Goal: Task Accomplishment & Management: Use online tool/utility

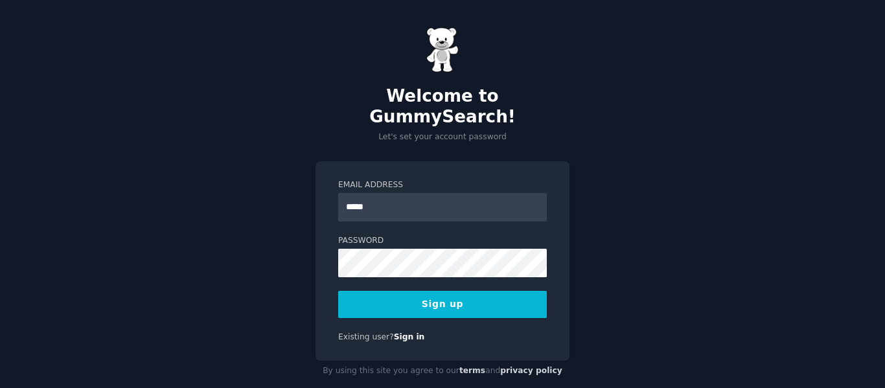
type input "**********"
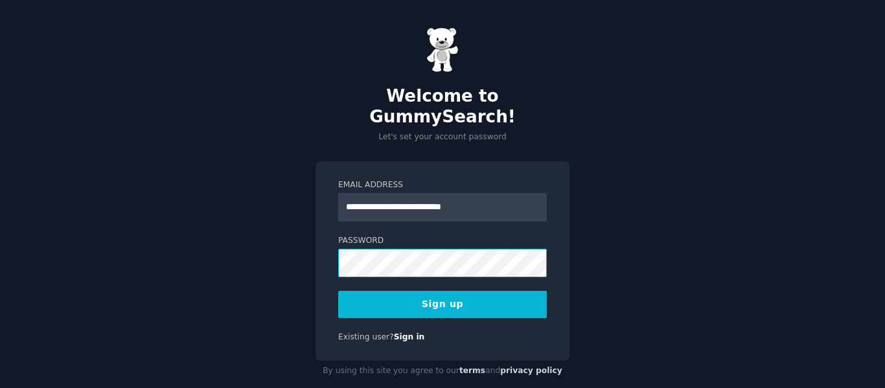
click at [286, 231] on div "**********" at bounding box center [442, 204] width 885 height 409
click at [454, 292] on button "Sign up" at bounding box center [442, 304] width 209 height 27
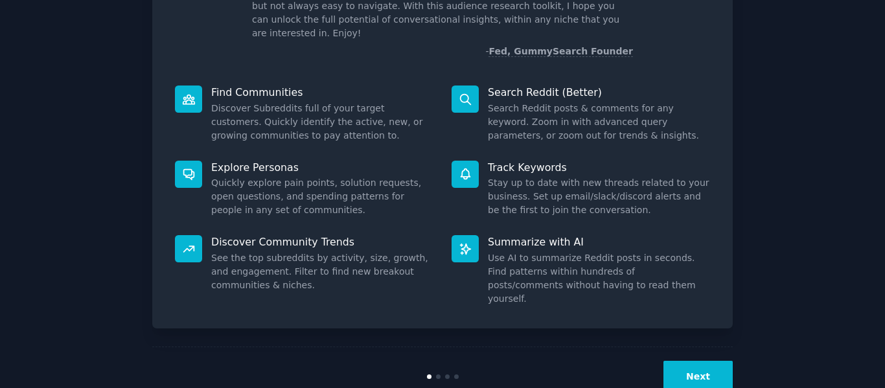
scroll to position [119, 0]
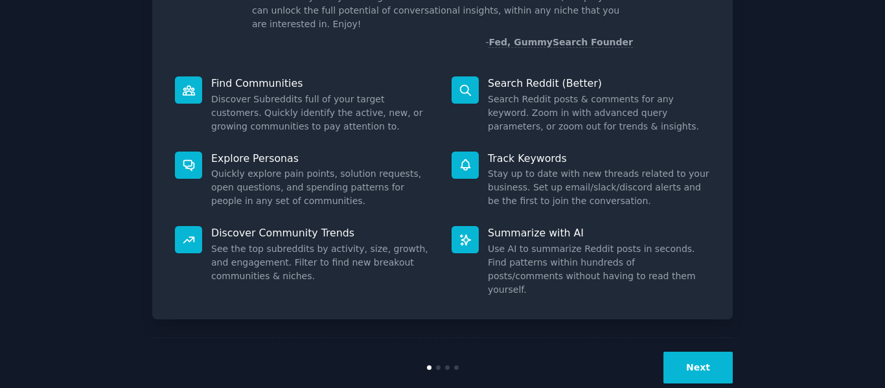
click at [678, 352] on button "Next" at bounding box center [698, 368] width 69 height 32
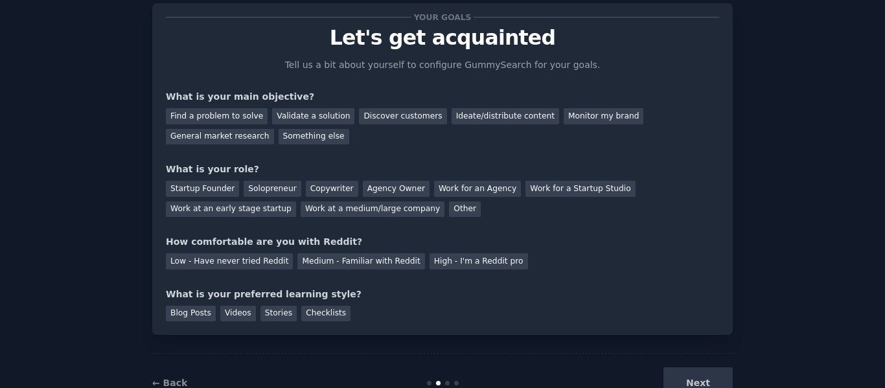
scroll to position [11, 0]
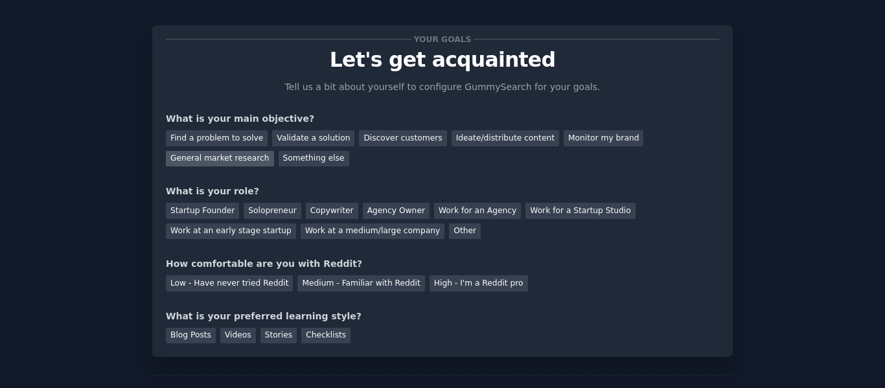
click at [274, 151] on div "General market research" at bounding box center [220, 159] width 108 height 16
click at [279, 156] on div "Something else" at bounding box center [314, 159] width 71 height 16
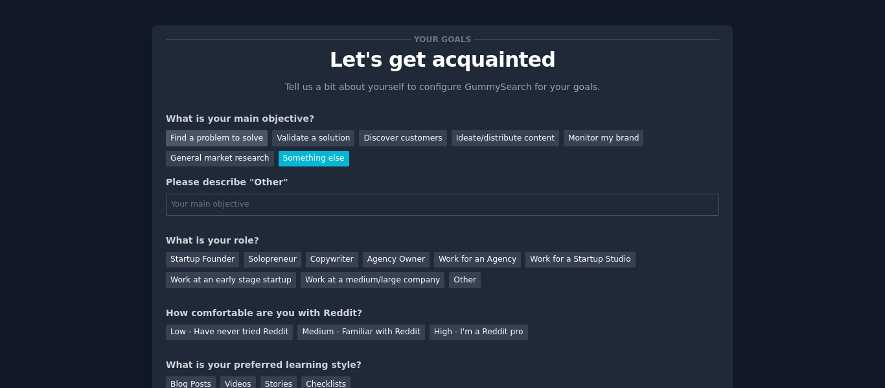
click at [231, 130] on div "Find a problem to solve" at bounding box center [217, 138] width 102 height 16
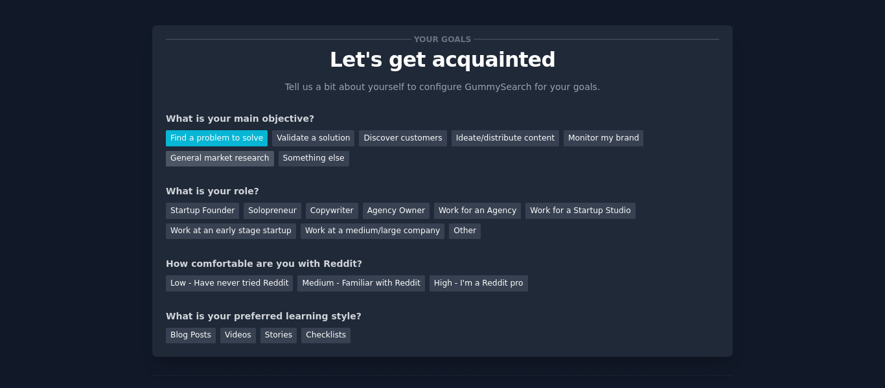
click at [274, 151] on div "General market research" at bounding box center [220, 159] width 108 height 16
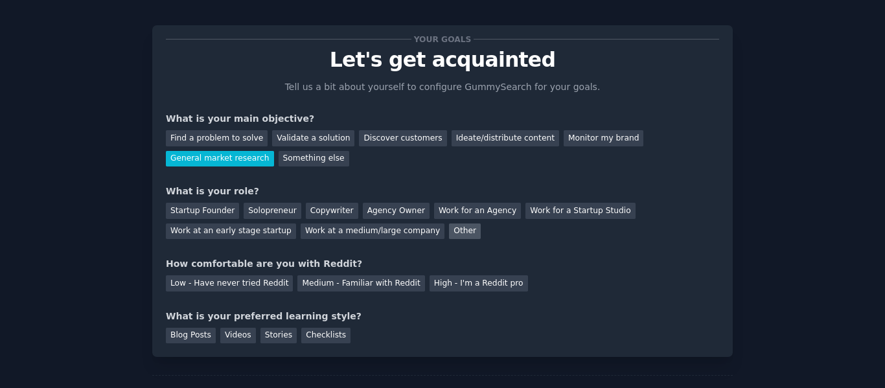
click at [449, 227] on div "Other" at bounding box center [465, 232] width 32 height 16
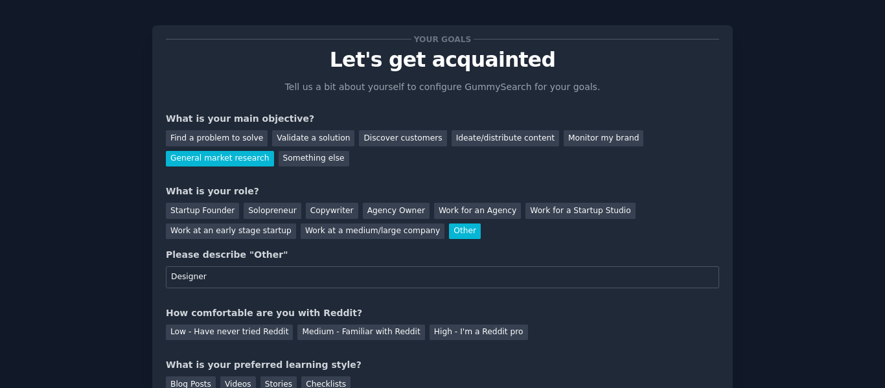
type input "Designer"
click at [312, 303] on div "Your goals Let's get acquainted Tell us a bit about yourself to configure Gummy…" at bounding box center [442, 216] width 553 height 354
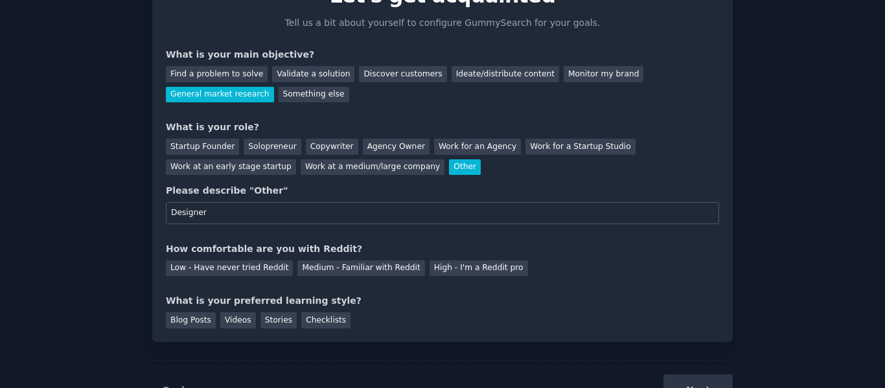
scroll to position [76, 0]
click at [252, 262] on div "Low - Have never tried Reddit" at bounding box center [229, 268] width 127 height 16
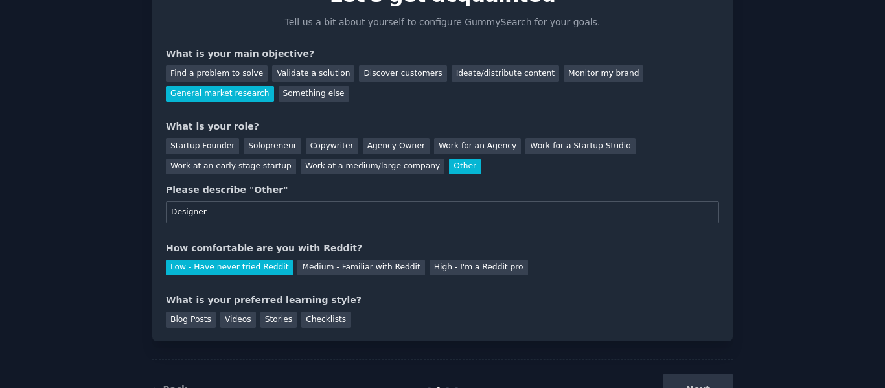
scroll to position [125, 0]
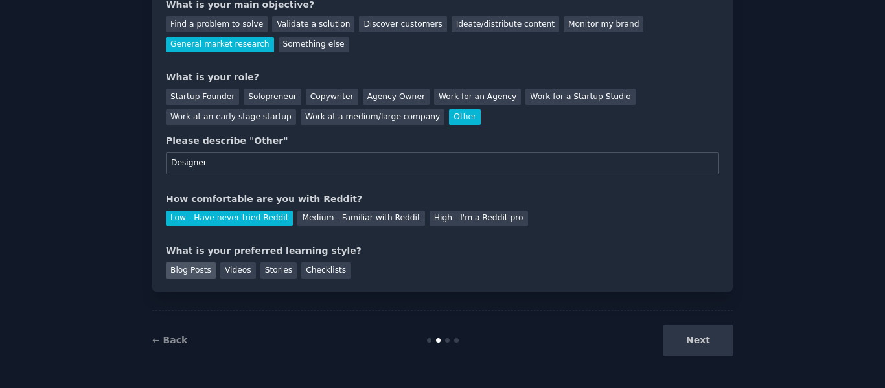
click at [180, 267] on div "Blog Posts" at bounding box center [191, 270] width 50 height 16
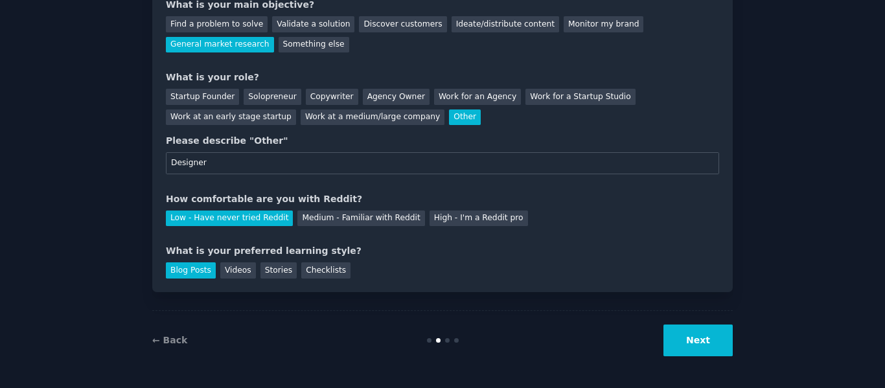
click at [692, 329] on button "Next" at bounding box center [698, 341] width 69 height 32
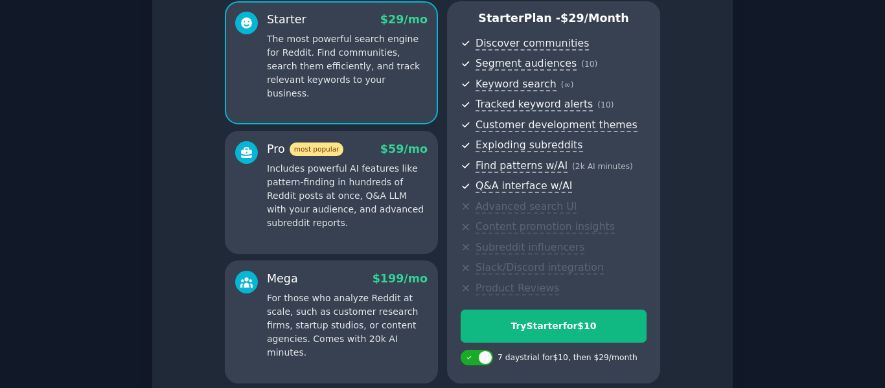
scroll to position [233, 0]
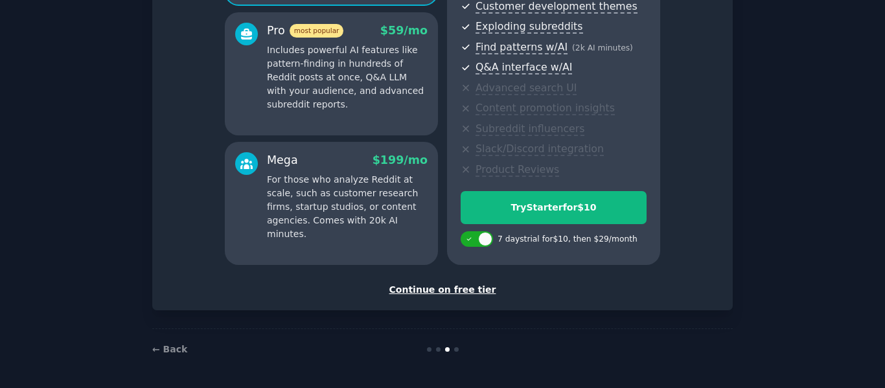
click at [472, 291] on div "Continue on free tier" at bounding box center [442, 290] width 553 height 14
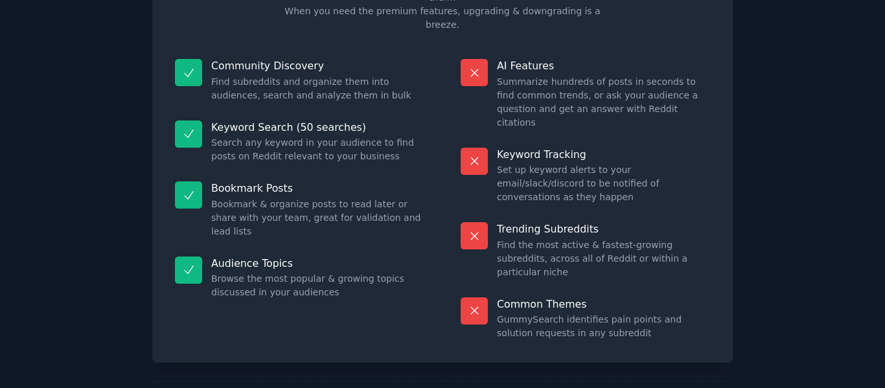
scroll to position [117, 0]
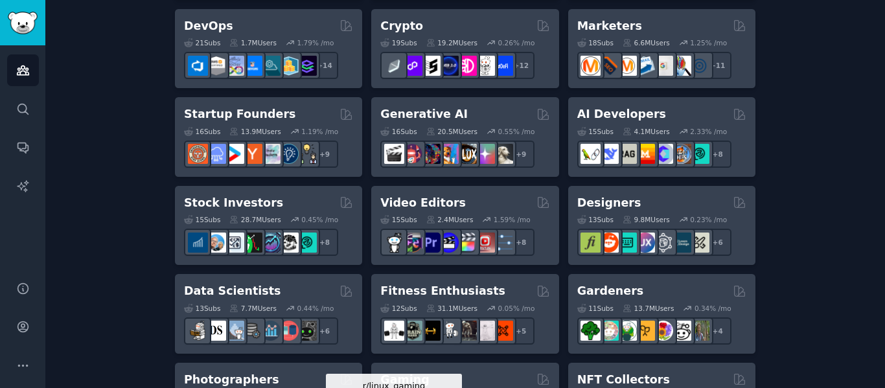
scroll to position [324, 0]
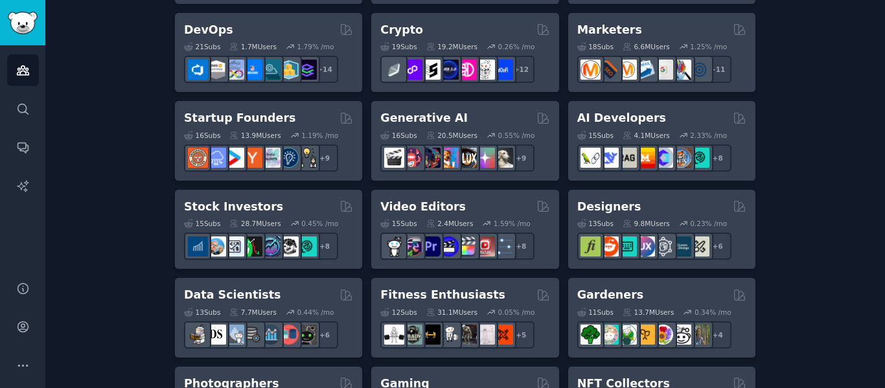
drag, startPoint x: 611, startPoint y: 211, endPoint x: 582, endPoint y: 211, distance: 29.2
click at [582, 211] on h2 "Designers" at bounding box center [609, 207] width 64 height 16
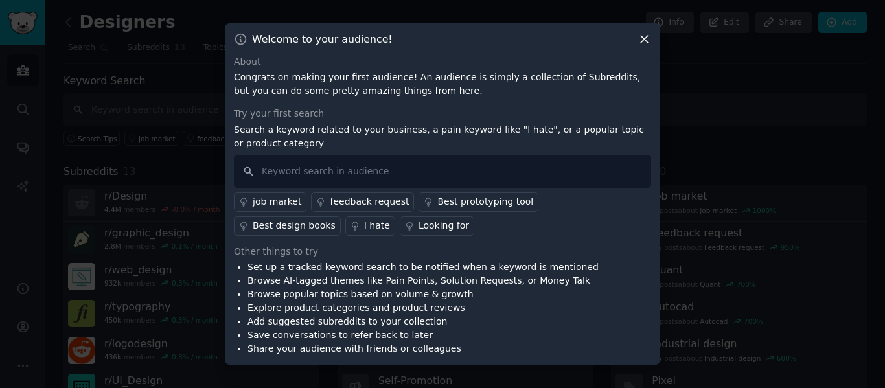
click at [640, 36] on icon at bounding box center [645, 39] width 14 height 14
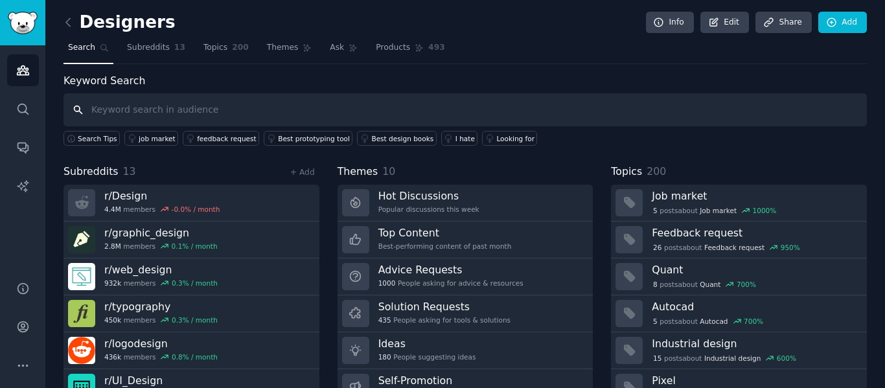
click at [233, 108] on input "text" at bounding box center [465, 109] width 803 height 33
click at [65, 19] on icon at bounding box center [69, 23] width 14 height 14
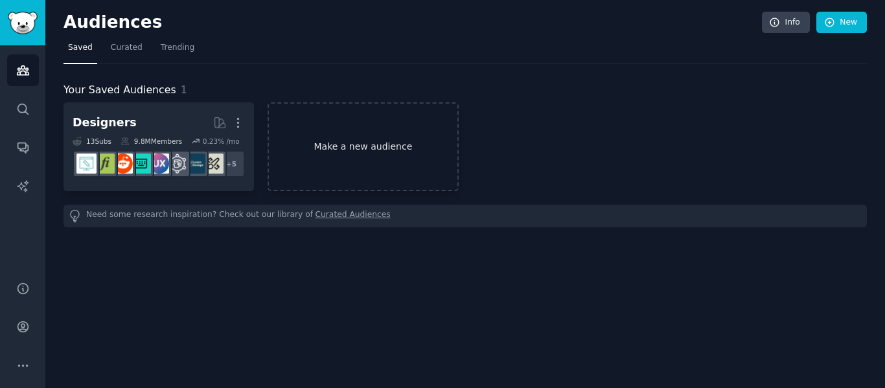
click at [384, 144] on link "Make a new audience" at bounding box center [363, 146] width 191 height 89
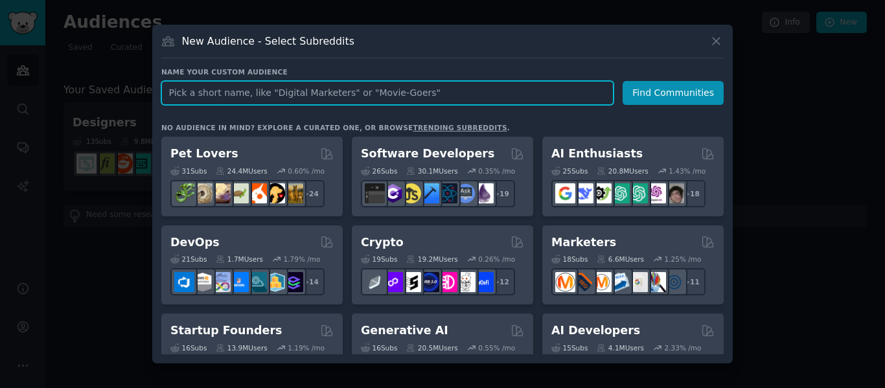
click at [327, 97] on input "text" at bounding box center [387, 93] width 452 height 24
type input "TodoModa Buyers"
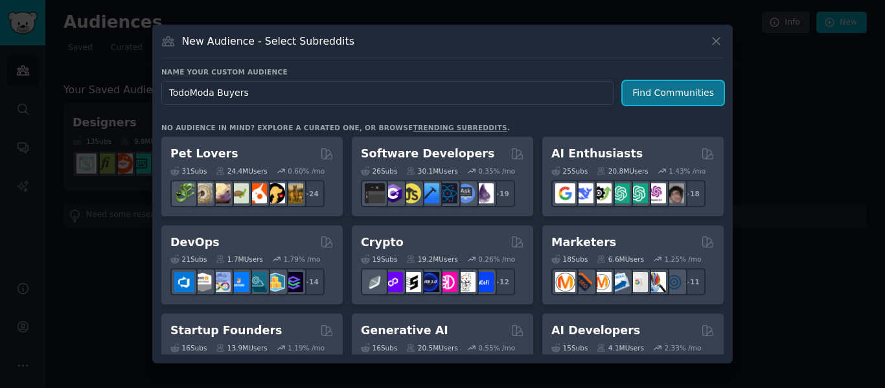
click at [673, 97] on button "Find Communities" at bounding box center [673, 93] width 101 height 24
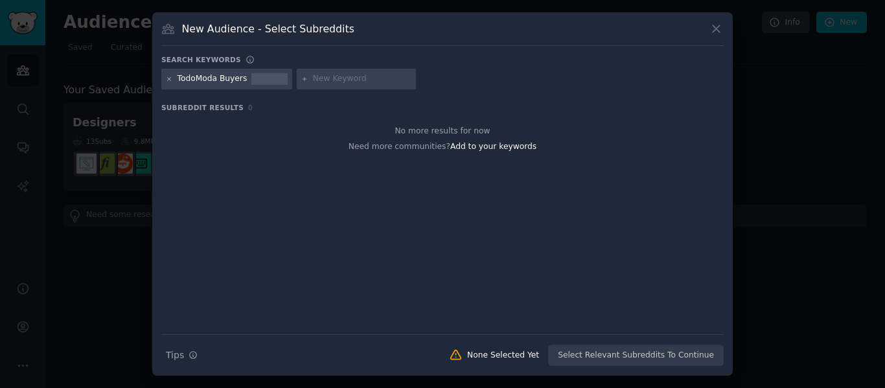
click at [169, 77] on icon at bounding box center [169, 79] width 7 height 7
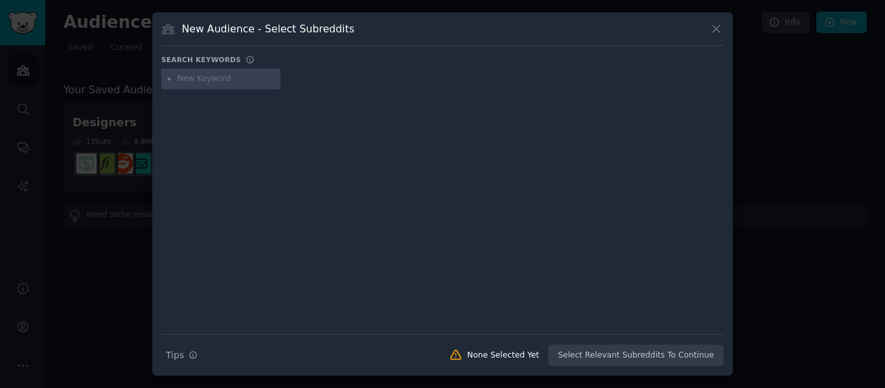
click at [203, 80] on input "text" at bounding box center [227, 79] width 98 height 12
type input "Todo Moda"
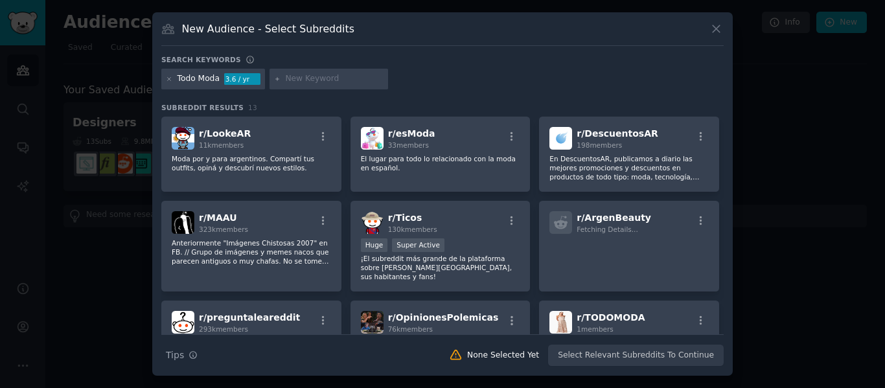
click at [205, 79] on div "Todo Moda" at bounding box center [199, 79] width 42 height 12
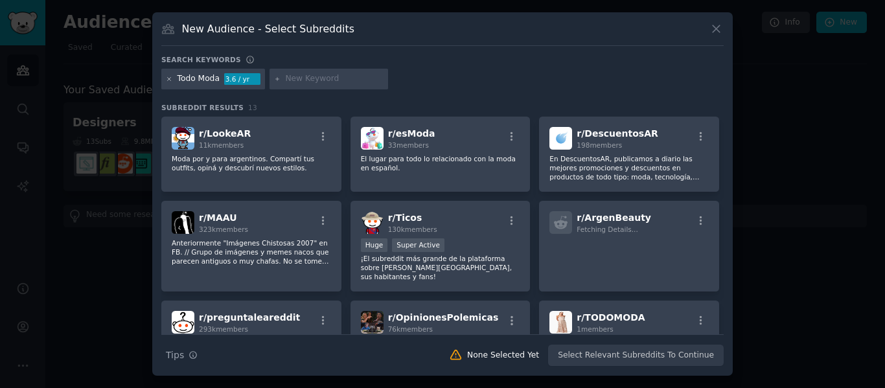
click at [170, 81] on icon at bounding box center [169, 79] width 7 height 7
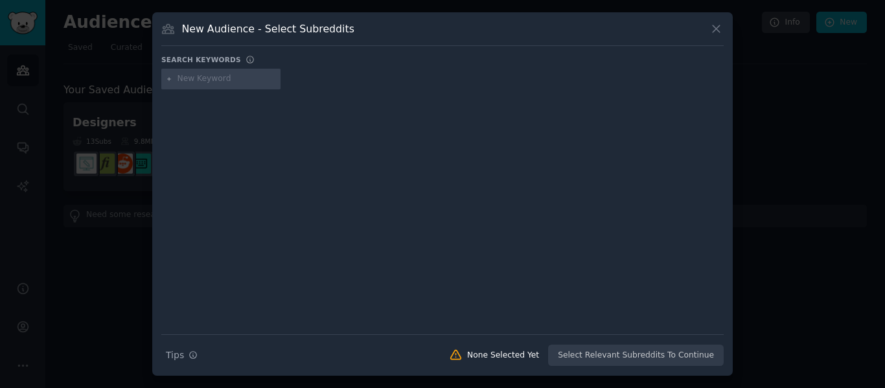
click at [211, 78] on input "text" at bounding box center [227, 79] width 98 height 12
type input "Customer Experience"
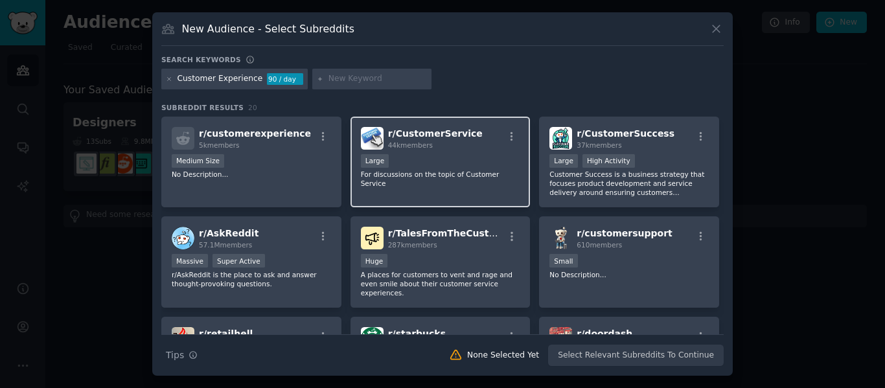
click at [452, 170] on p "For discussions on the topic of Customer Service" at bounding box center [440, 179] width 159 height 18
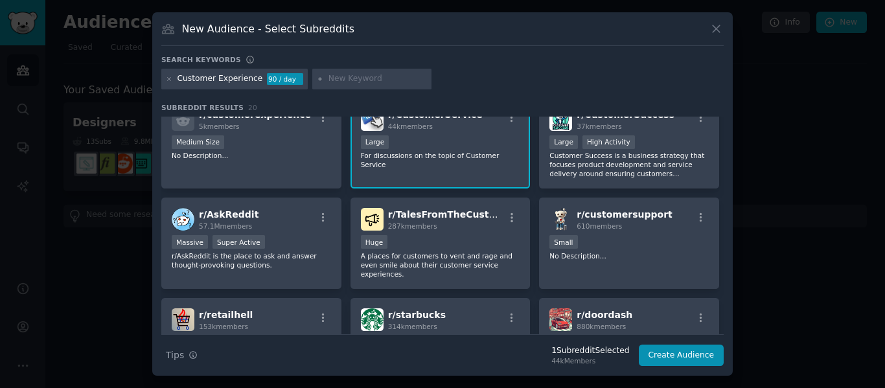
scroll to position [21, 0]
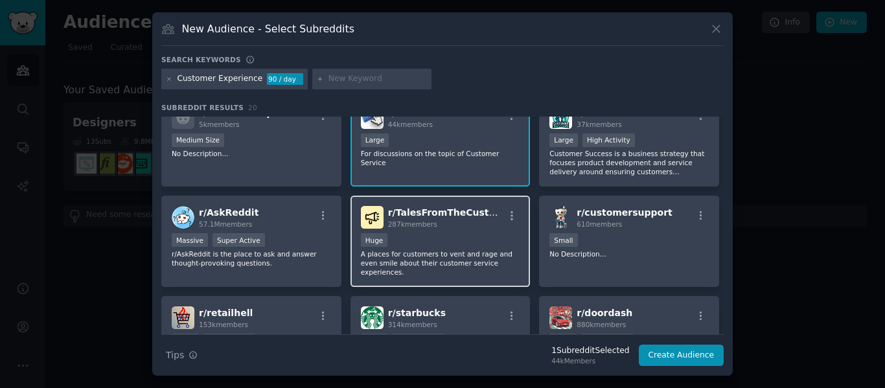
click at [457, 203] on div "r/ TalesFromTheCustomer 287k members Huge A places for customers to vent and ra…" at bounding box center [441, 241] width 180 height 91
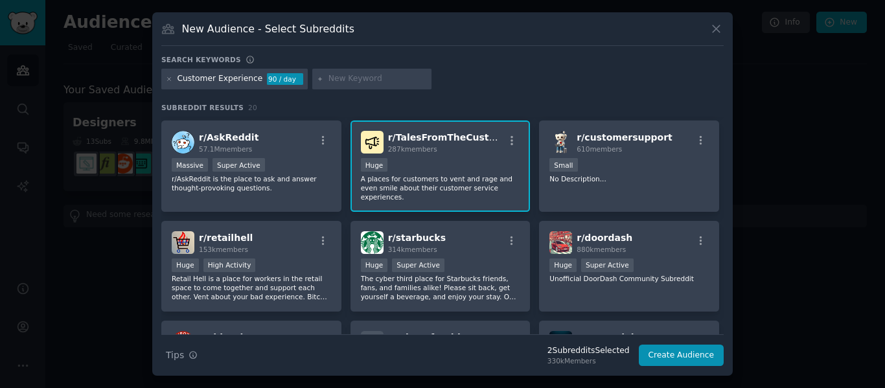
scroll to position [101, 0]
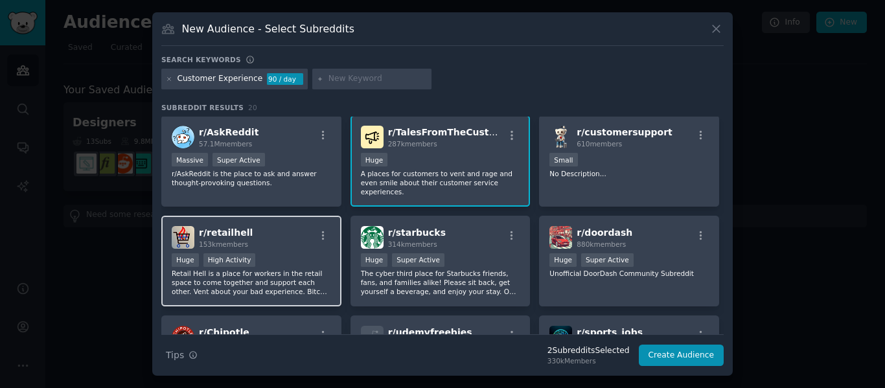
click at [301, 255] on div "Huge High Activity" at bounding box center [251, 261] width 159 height 16
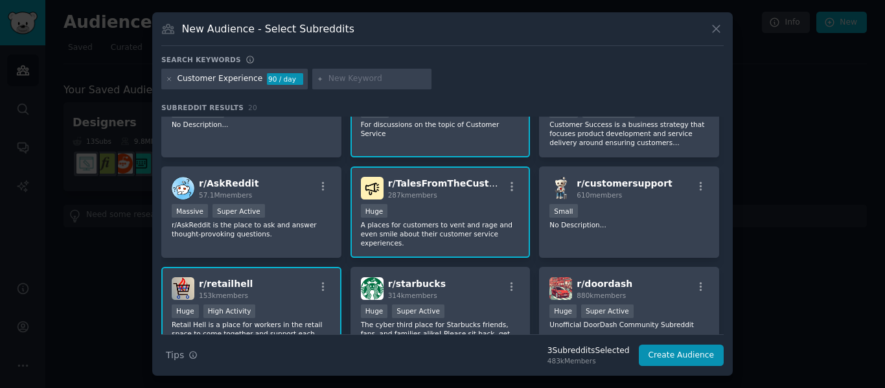
scroll to position [0, 0]
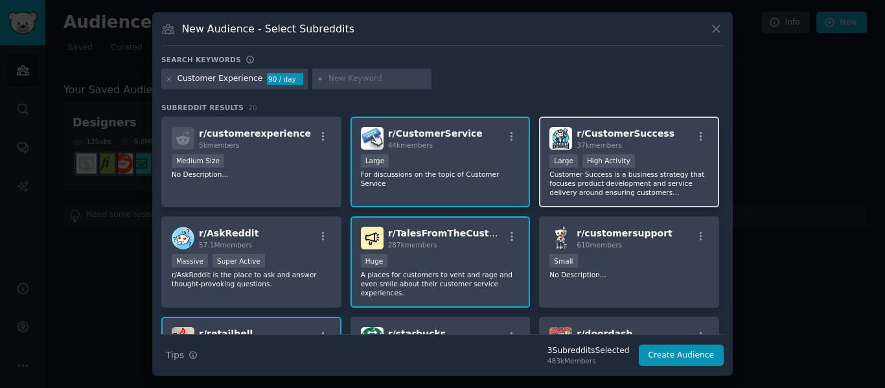
click at [640, 180] on p "Customer Success is a business strategy that focuses product development and se…" at bounding box center [628, 183] width 159 height 27
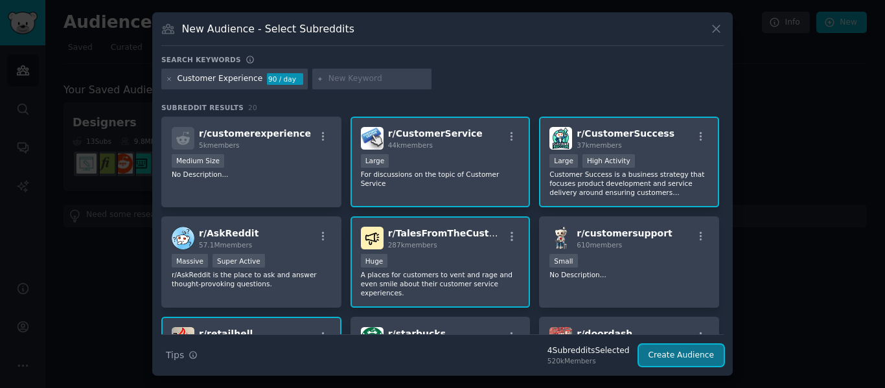
click at [686, 356] on button "Create Audience" at bounding box center [682, 356] width 86 height 22
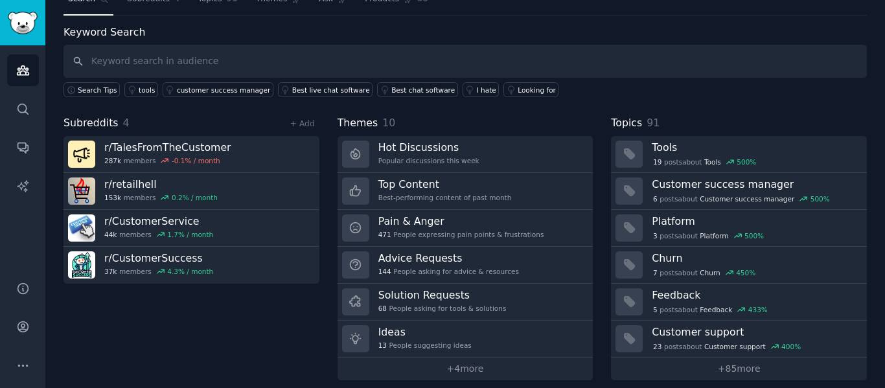
scroll to position [59, 0]
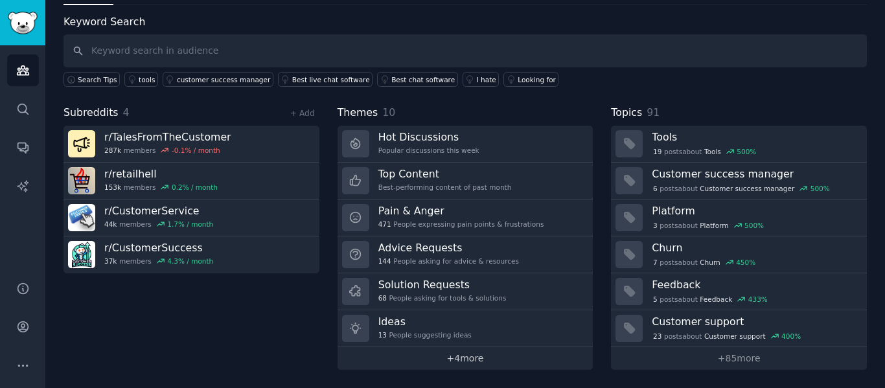
click at [461, 355] on link "+ 4 more" at bounding box center [466, 358] width 256 height 23
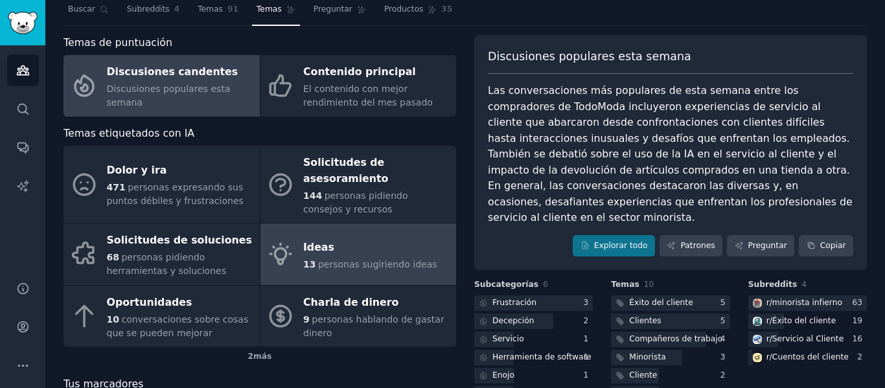
scroll to position [38, 0]
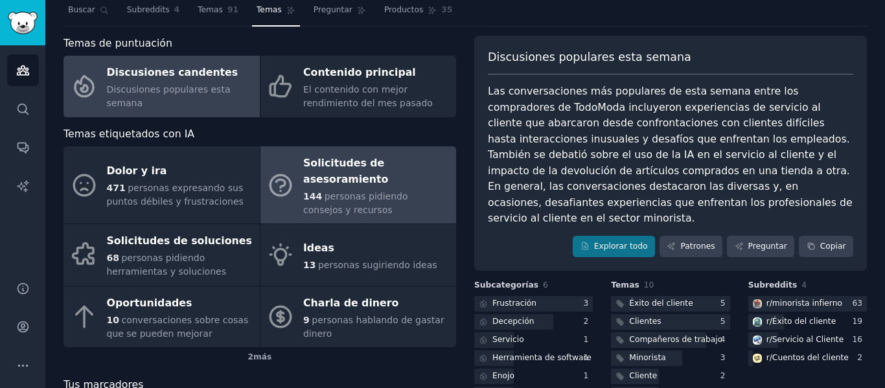
click at [350, 190] on div "144 personas pidiendo consejos y recursos" at bounding box center [376, 203] width 146 height 27
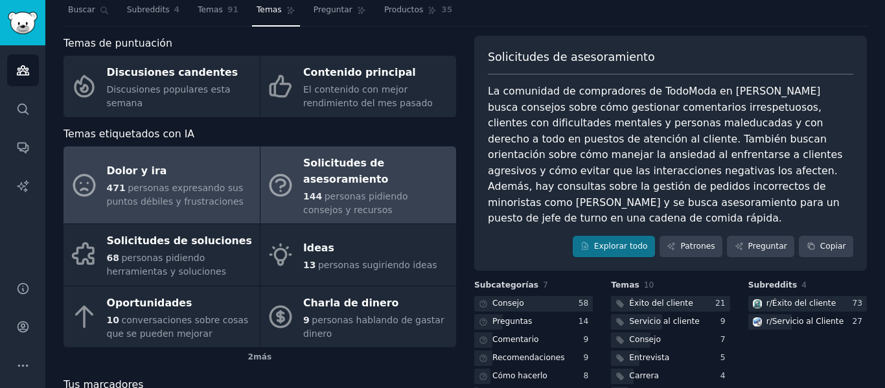
click at [214, 183] on font "personas expresando sus puntos débiles y frustraciones" at bounding box center [175, 195] width 137 height 24
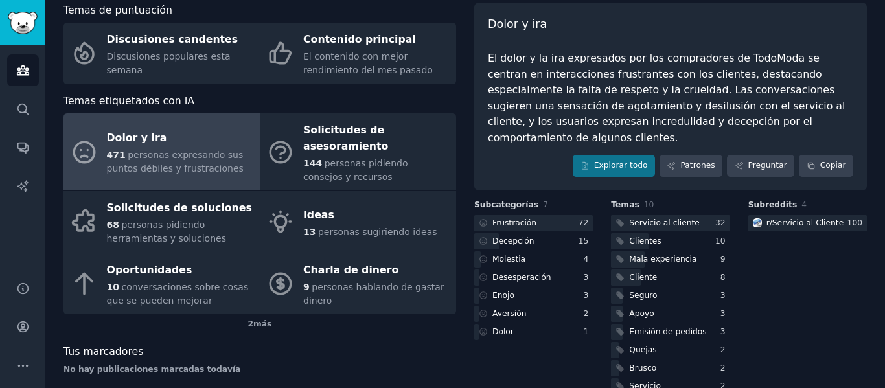
scroll to position [82, 0]
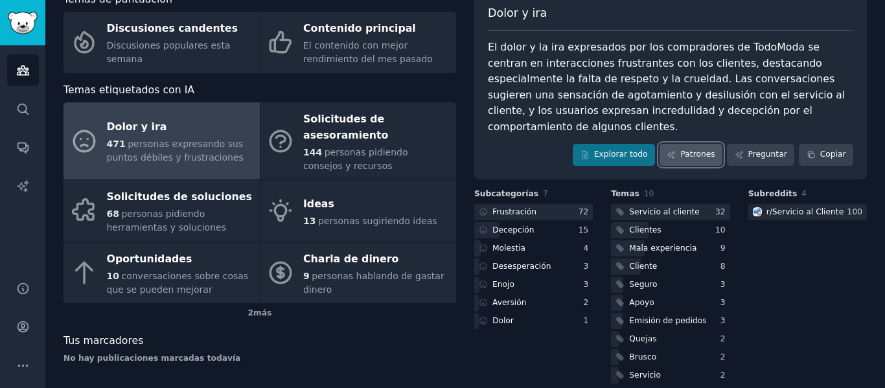
click at [692, 150] on font "Patrones" at bounding box center [697, 154] width 34 height 9
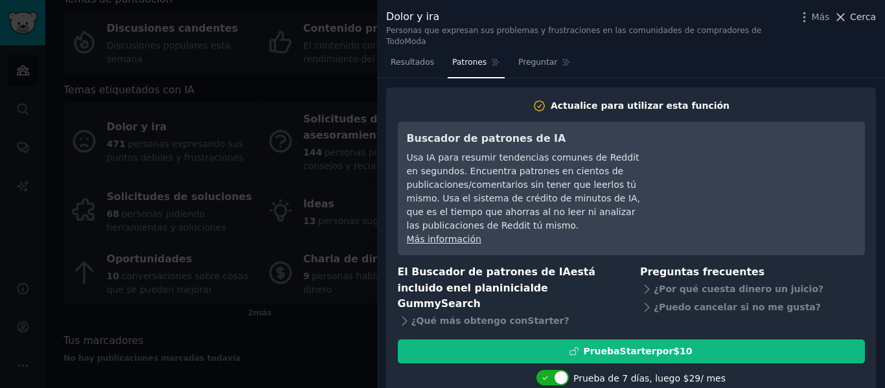
click at [838, 16] on icon at bounding box center [841, 17] width 14 height 14
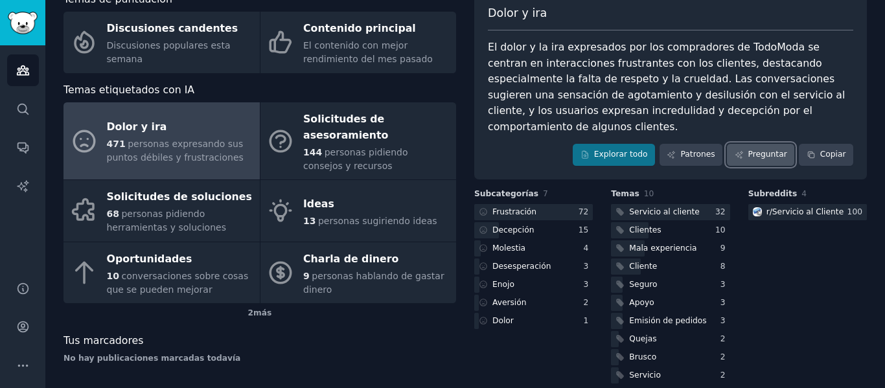
click at [753, 150] on font "Preguntar" at bounding box center [767, 154] width 39 height 9
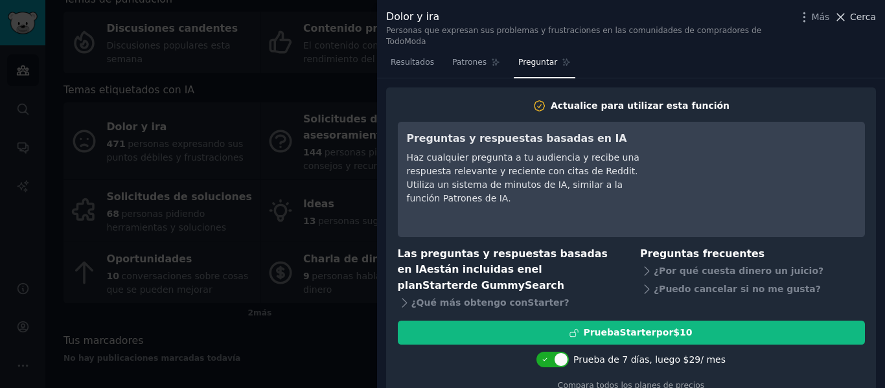
click at [843, 19] on icon at bounding box center [841, 17] width 7 height 7
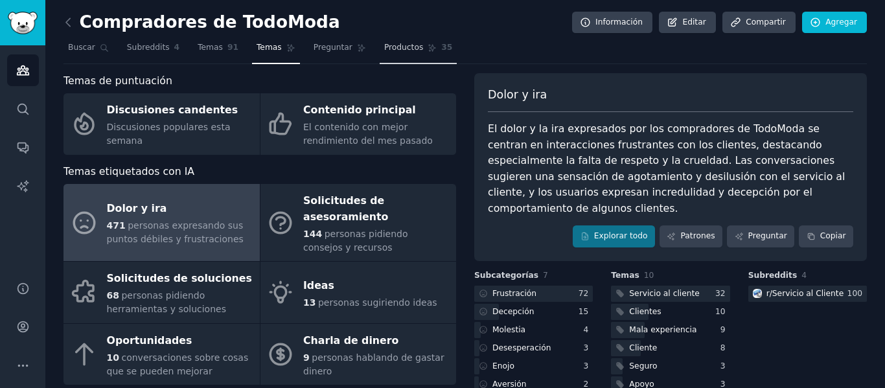
click at [387, 49] on font "Productos" at bounding box center [403, 47] width 39 height 9
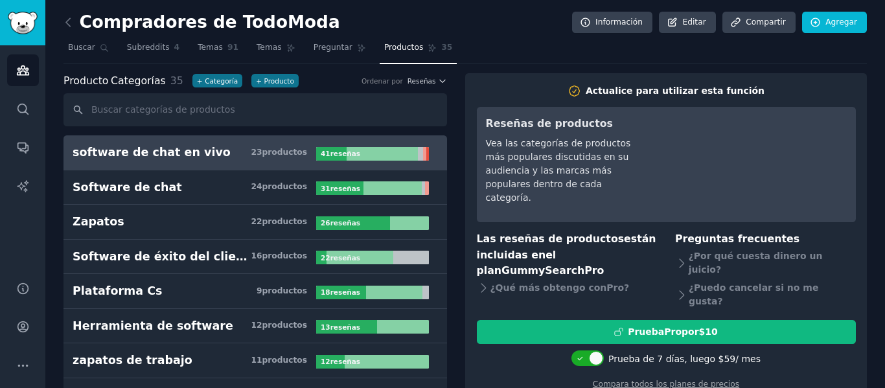
click at [76, 22] on link at bounding box center [72, 22] width 16 height 21
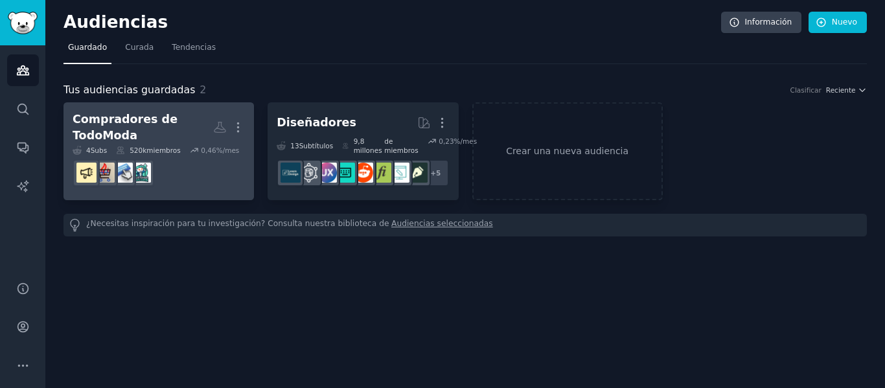
click at [197, 158] on dd at bounding box center [159, 173] width 172 height 36
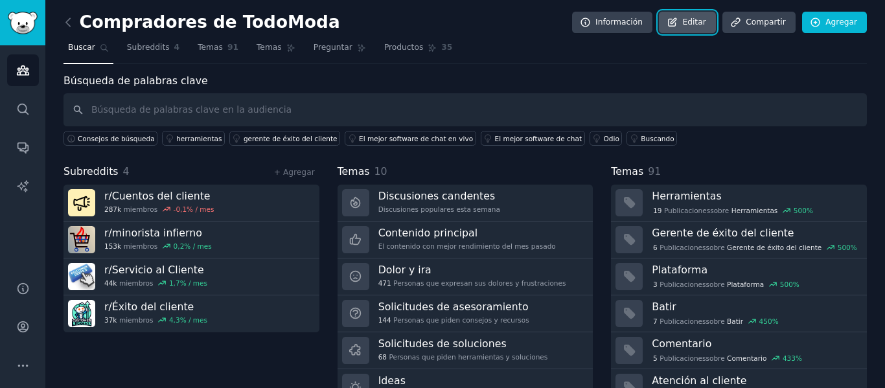
click at [690, 17] on font "Editar" at bounding box center [693, 21] width 23 height 9
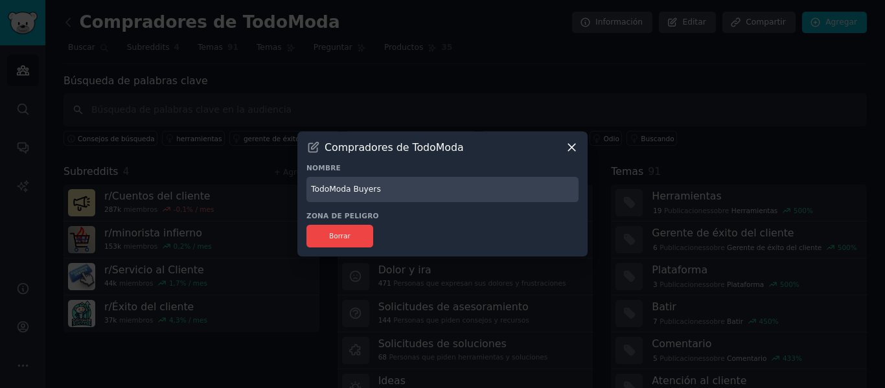
click at [572, 143] on icon at bounding box center [572, 148] width 14 height 14
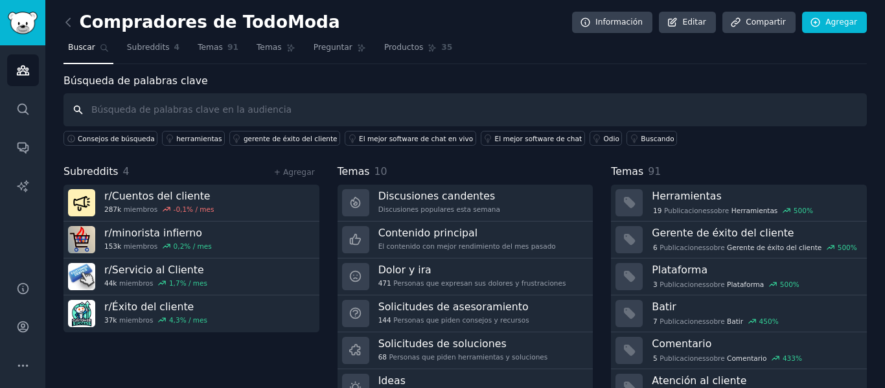
click at [494, 109] on input "text" at bounding box center [465, 109] width 803 height 33
type input "todomoda"
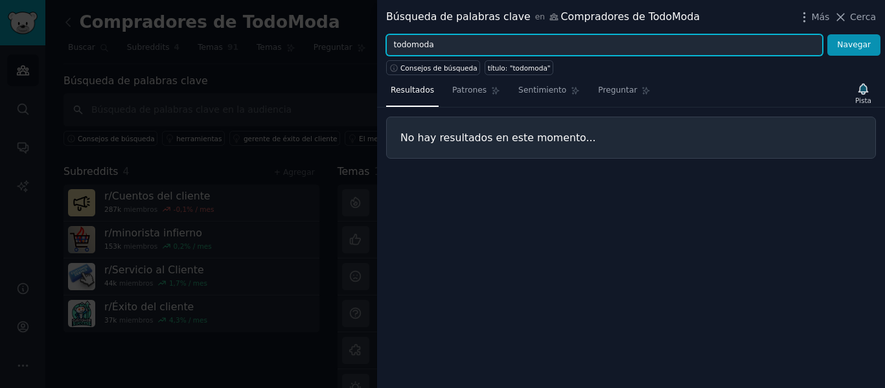
click at [494, 40] on input "todomoda" at bounding box center [604, 45] width 437 height 22
type input "t"
type input "buyers"
click at [827, 34] on button "Navegar" at bounding box center [853, 45] width 53 height 22
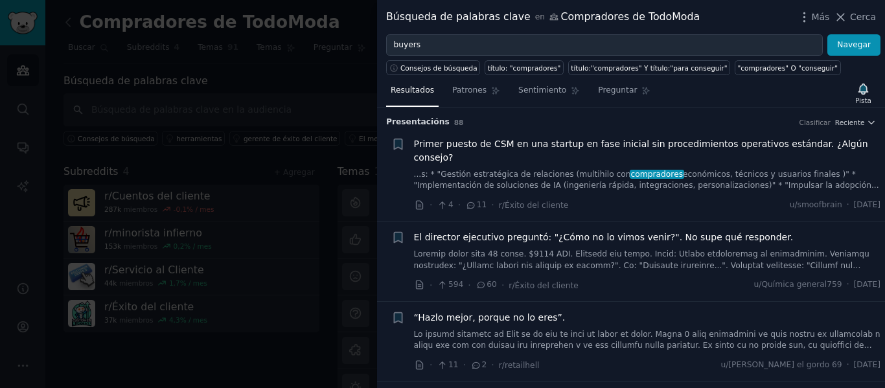
click at [591, 249] on font at bounding box center [647, 338] width 467 height 179
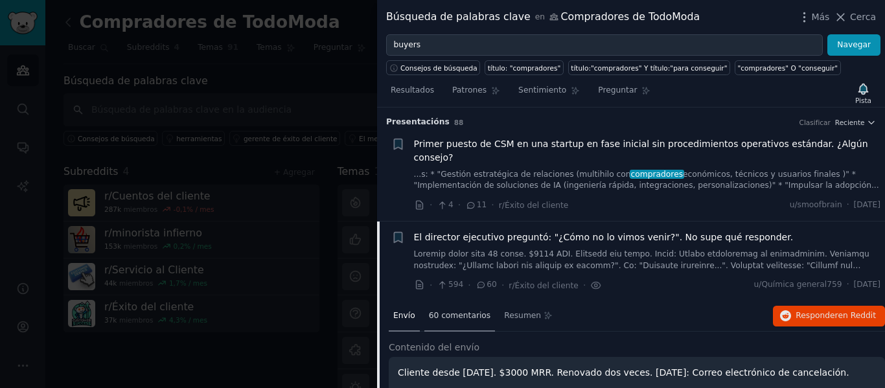
click at [451, 311] on font "60 comentarios" at bounding box center [460, 315] width 62 height 9
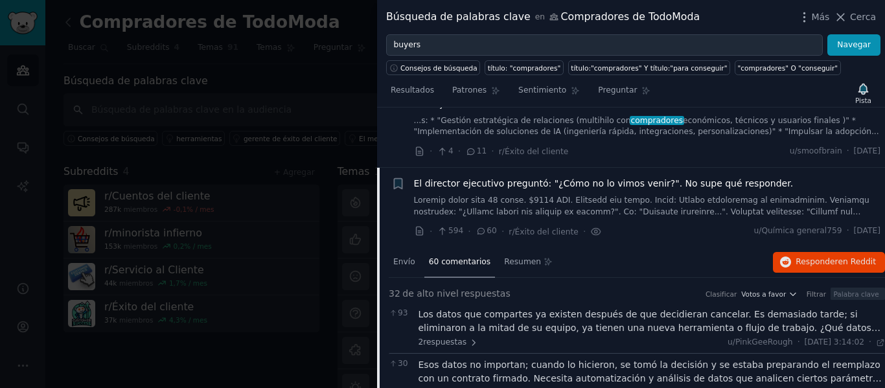
scroll to position [53, 0]
click at [449, 178] on span "El director ejecutivo preguntó: "¿Cómo no lo vimos venir?". No supe qué respond…" at bounding box center [604, 185] width 380 height 14
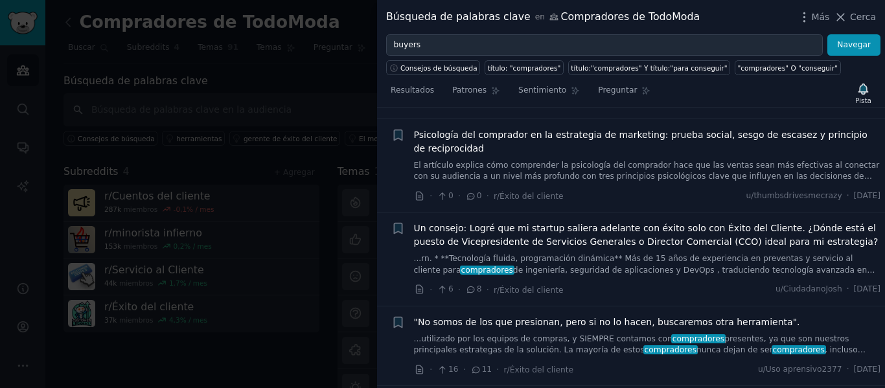
scroll to position [339, 0]
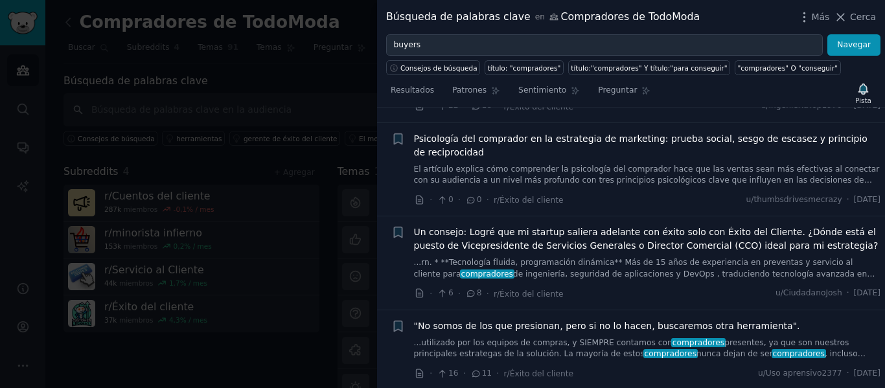
click at [684, 166] on font "El artículo explica cómo comprender la psicología del comprador hace que las ve…" at bounding box center [647, 198] width 466 height 66
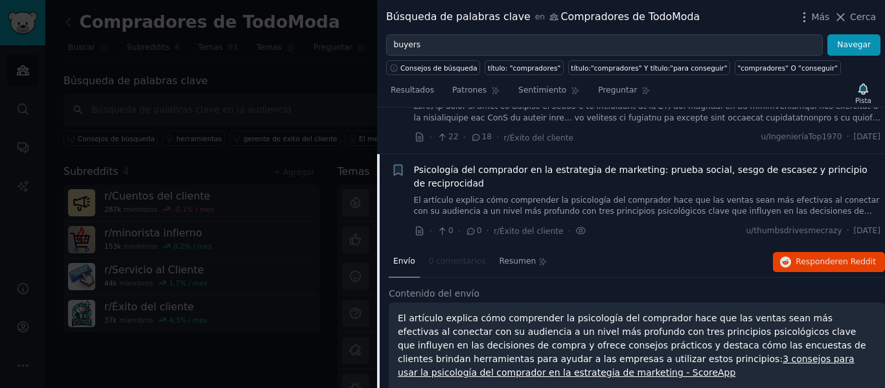
scroll to position [307, 0]
click at [649, 202] on font "El artículo explica cómo comprender la psicología del comprador hace que las ve…" at bounding box center [647, 229] width 466 height 66
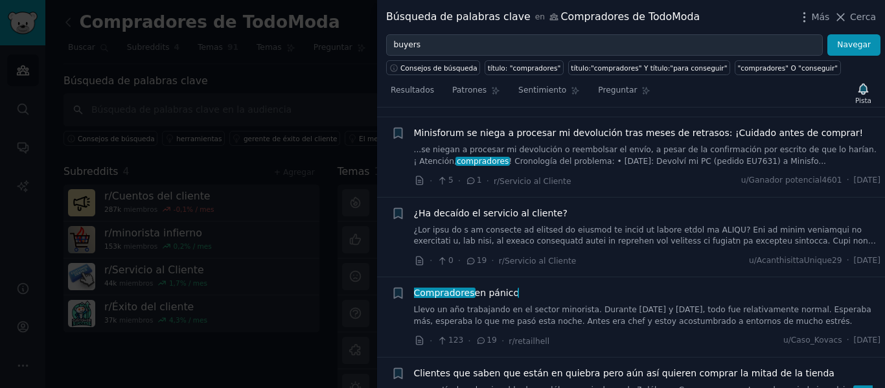
scroll to position [773, 0]
click at [639, 224] on font at bounding box center [646, 285] width 465 height 122
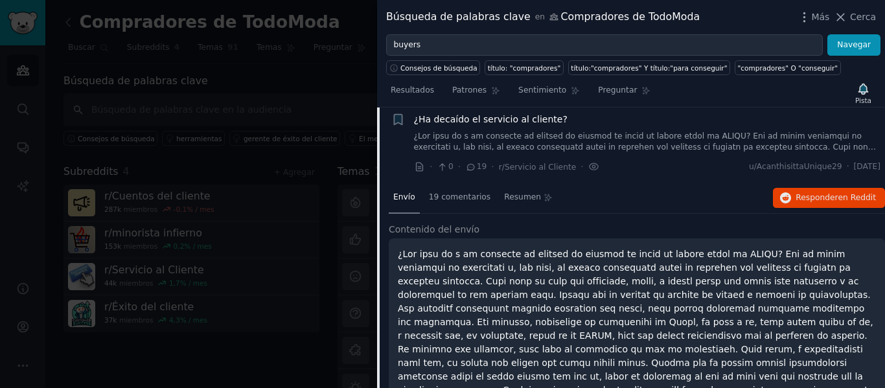
scroll to position [903, 0]
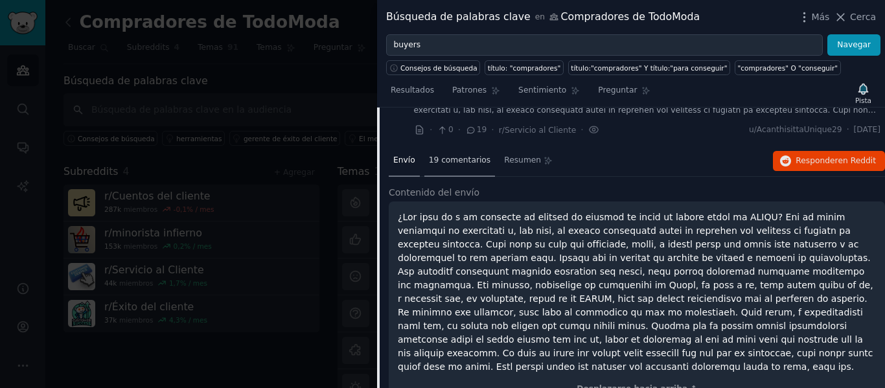
click at [454, 156] on font "19 comentarios" at bounding box center [460, 160] width 62 height 9
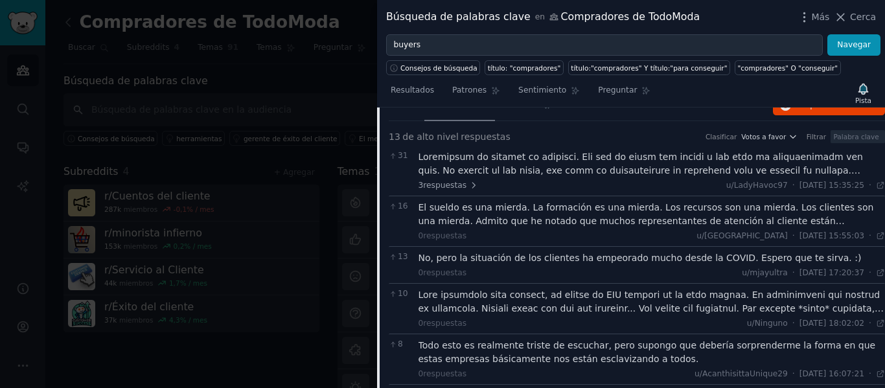
scroll to position [959, 0]
click at [527, 211] on font "El sueldo es una mierda. La formación es una mierda. Los recursos son una mierd…" at bounding box center [651, 268] width 465 height 133
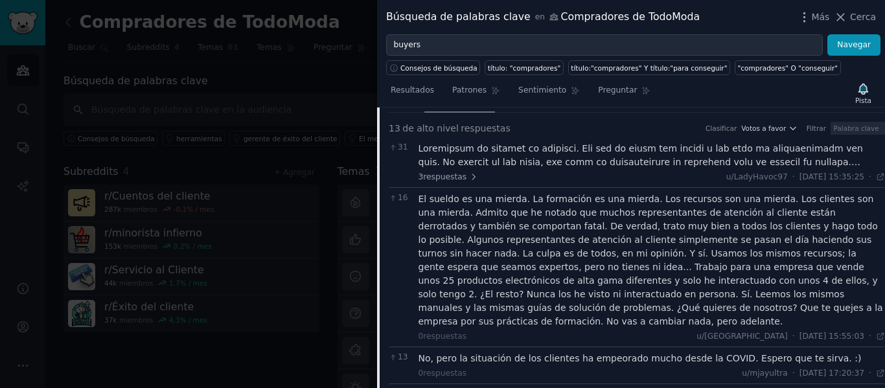
scroll to position [968, 0]
click at [492, 256] on font "El sueldo es una mierda. La formación es una mierda. Los recursos son una mierd…" at bounding box center [651, 258] width 465 height 133
click at [502, 301] on div "El sueldo es una mierda. La formación es una mierda. Los recursos son una mierd…" at bounding box center [652, 266] width 467 height 150
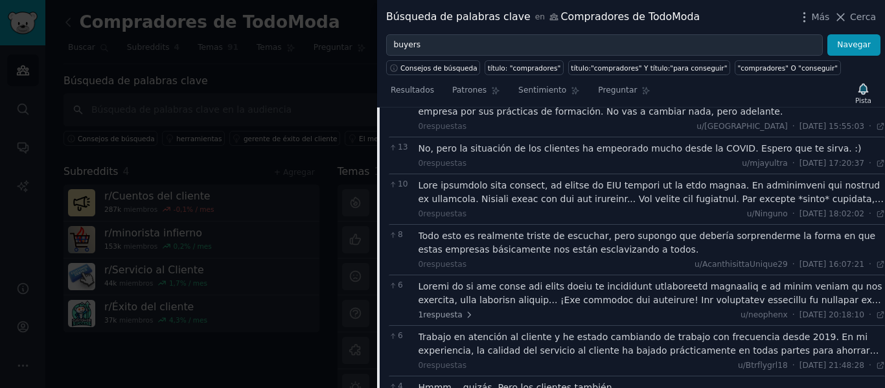
scroll to position [1192, 0]
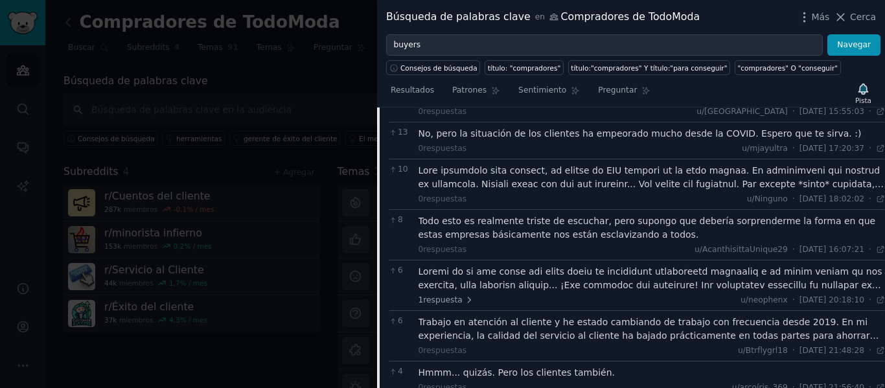
click at [518, 266] on font at bounding box center [651, 359] width 465 height 187
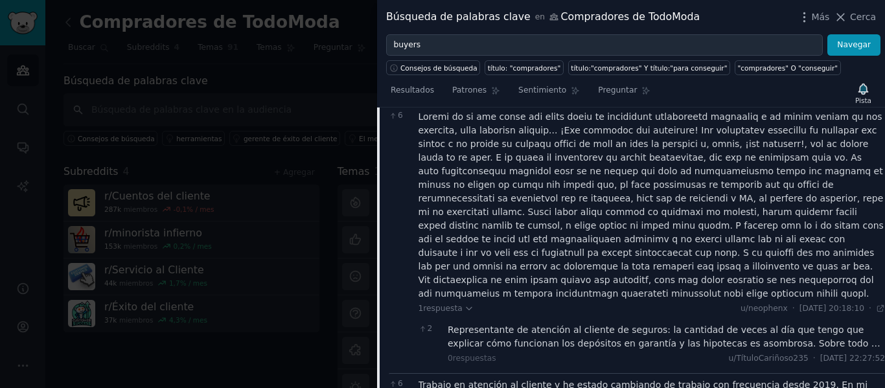
scroll to position [1348, 0]
click at [631, 323] on font "Representante de atención al cliente de seguros: la cantidad de veces al día qu…" at bounding box center [664, 362] width 433 height 78
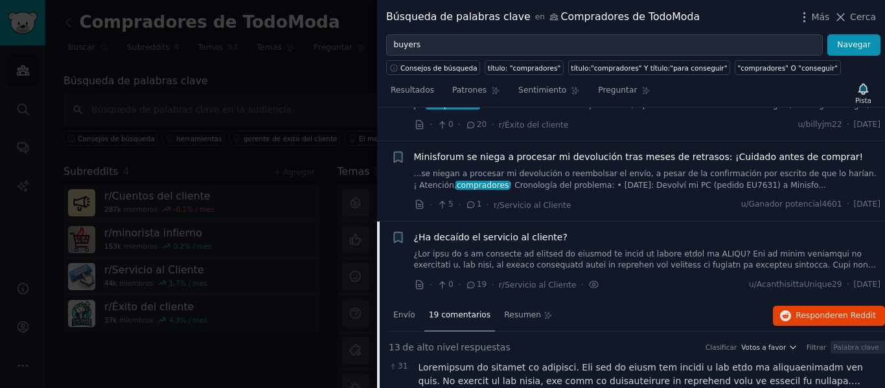
scroll to position [747, 0]
click at [516, 232] on div "¿Ha decaído el servicio al cliente?" at bounding box center [647, 251] width 467 height 41
click at [514, 250] on font at bounding box center [646, 311] width 465 height 122
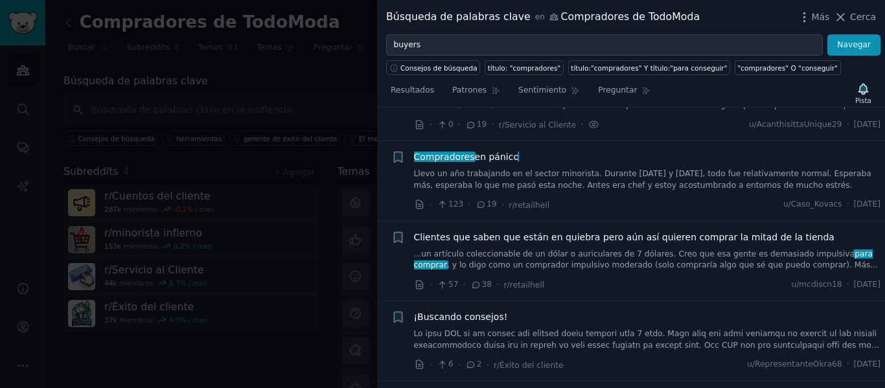
scroll to position [915, 0]
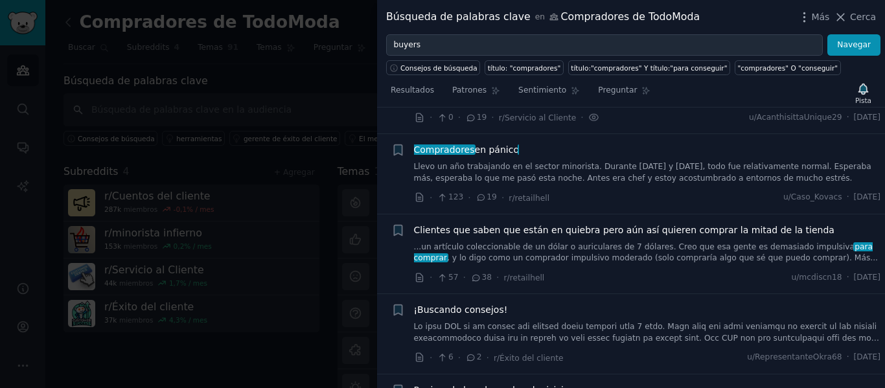
click at [478, 194] on icon at bounding box center [481, 197] width 7 height 6
click at [482, 162] on font "Llevo un año trabajando en el sector minorista. Durante Navidad y Año Nuevo, to…" at bounding box center [642, 172] width 457 height 21
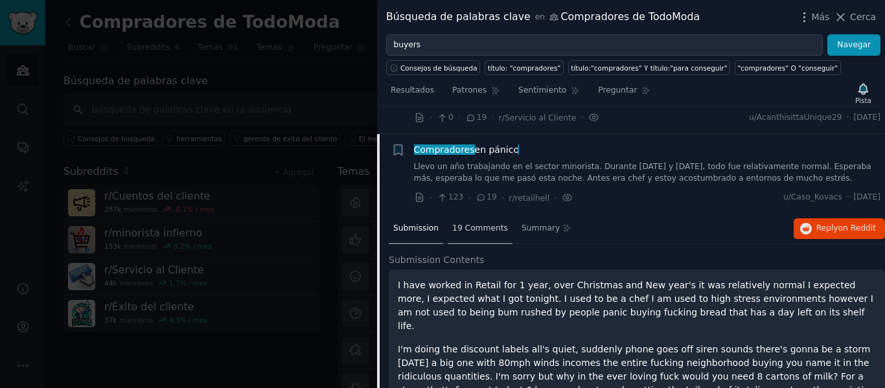
scroll to position [928, 0]
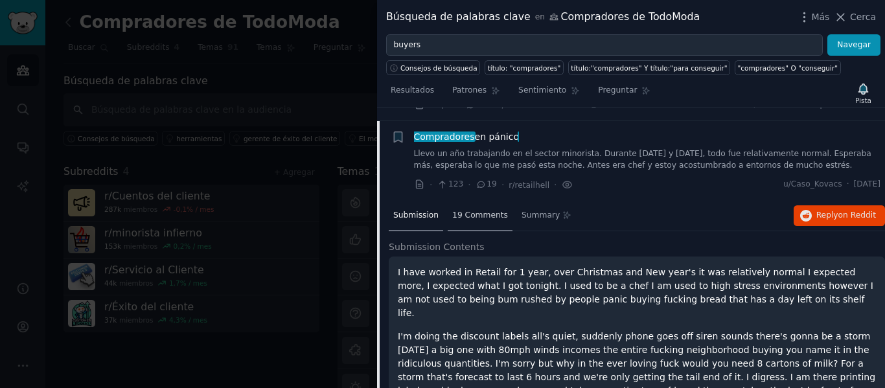
click at [480, 210] on span "19 Comments" at bounding box center [480, 216] width 56 height 12
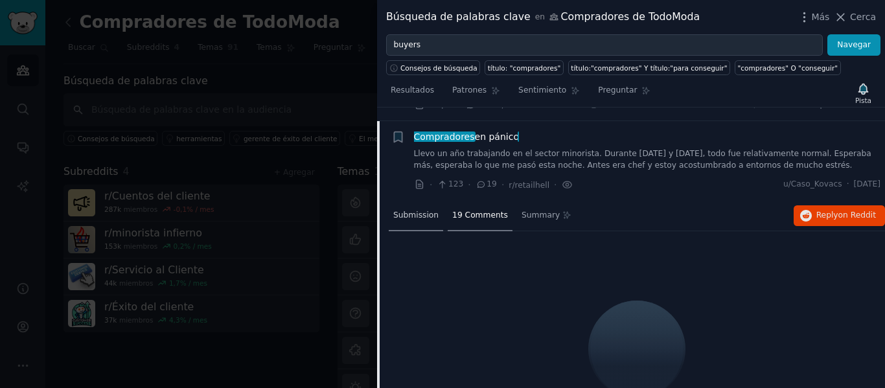
click at [419, 210] on span "Submission" at bounding box center [415, 216] width 45 height 12
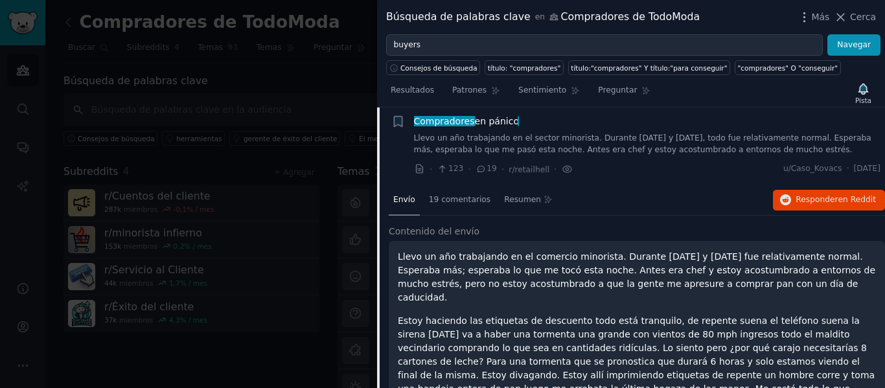
scroll to position [938, 0]
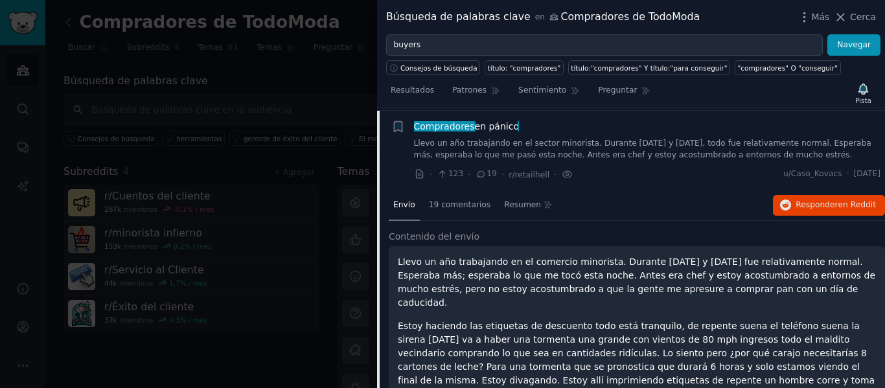
click at [557, 138] on link "Llevo un año trabajando en el sector minorista. Durante Navidad y Año Nuevo, to…" at bounding box center [647, 149] width 467 height 23
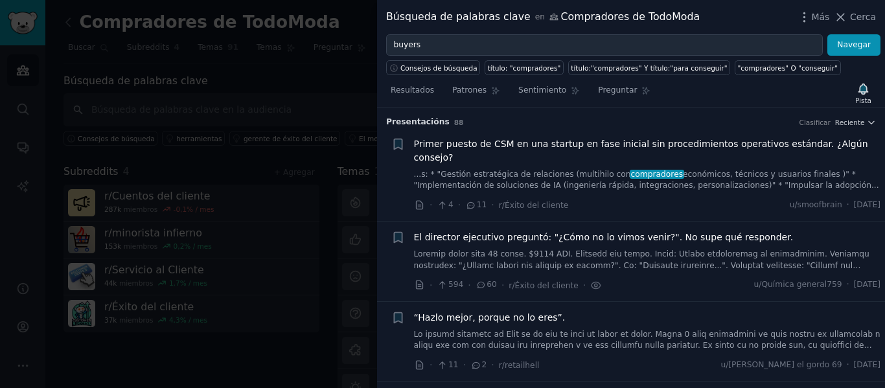
click at [575, 232] on font "El director ejecutivo preguntó: "¿Cómo no lo vimos venir?". No supe qué respond…" at bounding box center [604, 237] width 380 height 10
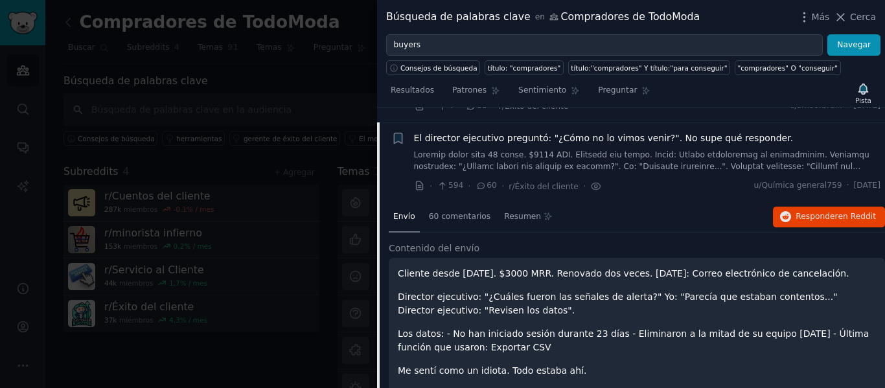
scroll to position [100, 0]
